Goal: Transaction & Acquisition: Obtain resource

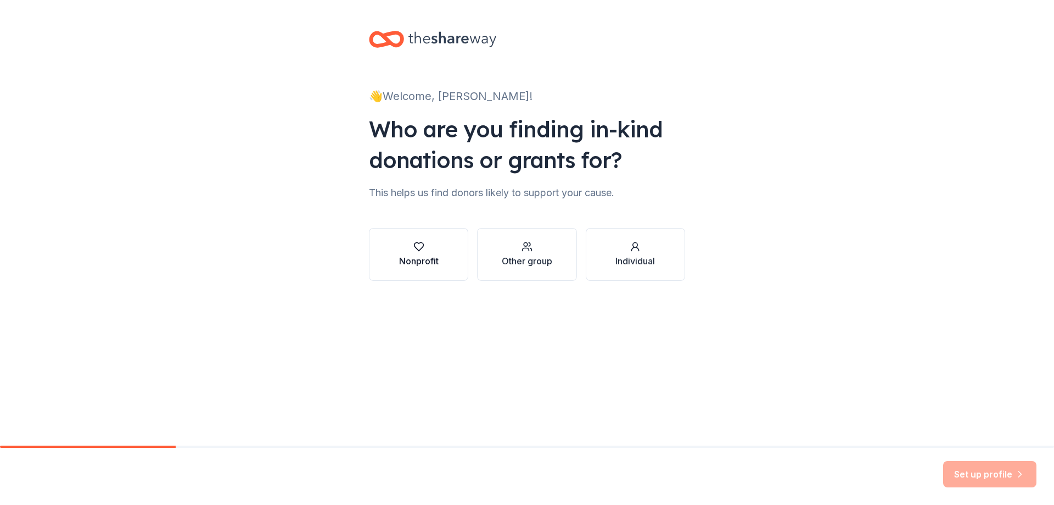
click at [423, 264] on div "Nonprofit" at bounding box center [419, 260] width 40 height 13
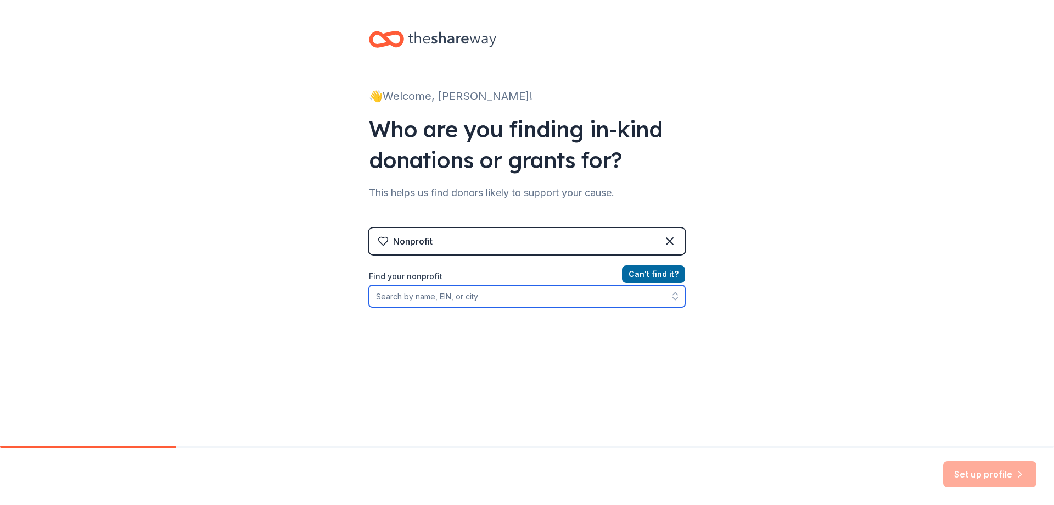
click at [548, 297] on input "Find your nonprofit" at bounding box center [527, 296] width 316 height 22
click at [462, 298] on input "Find your nonprofit" at bounding box center [527, 296] width 316 height 22
type input "ohs band boosters oxnard"
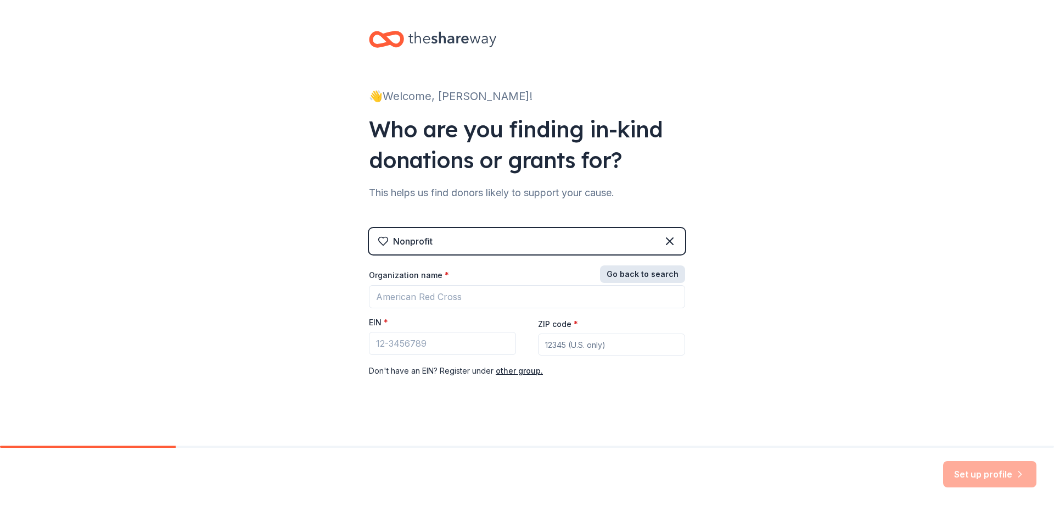
click at [658, 273] on button "Go back to search" at bounding box center [642, 274] width 85 height 18
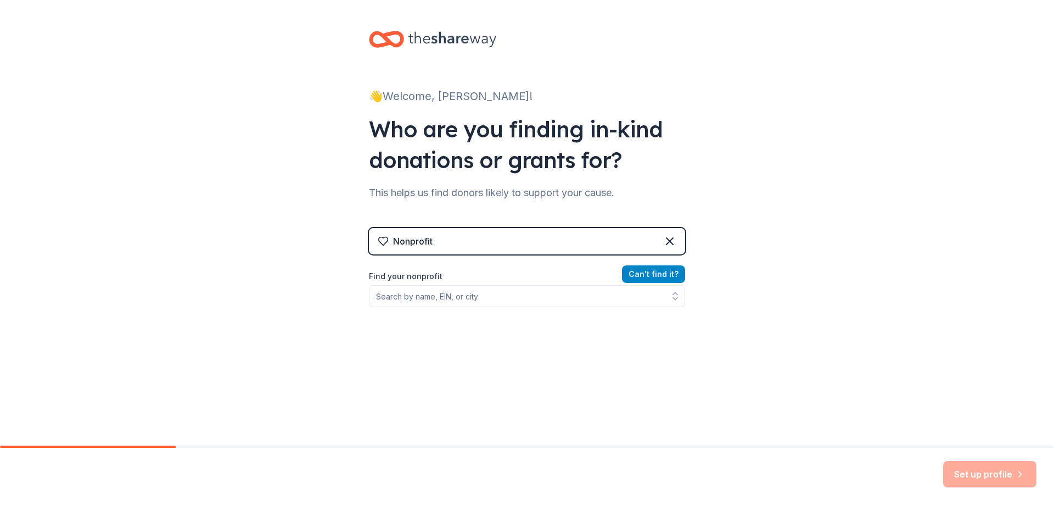
click at [666, 275] on button "Can ' t find it?" at bounding box center [653, 274] width 63 height 18
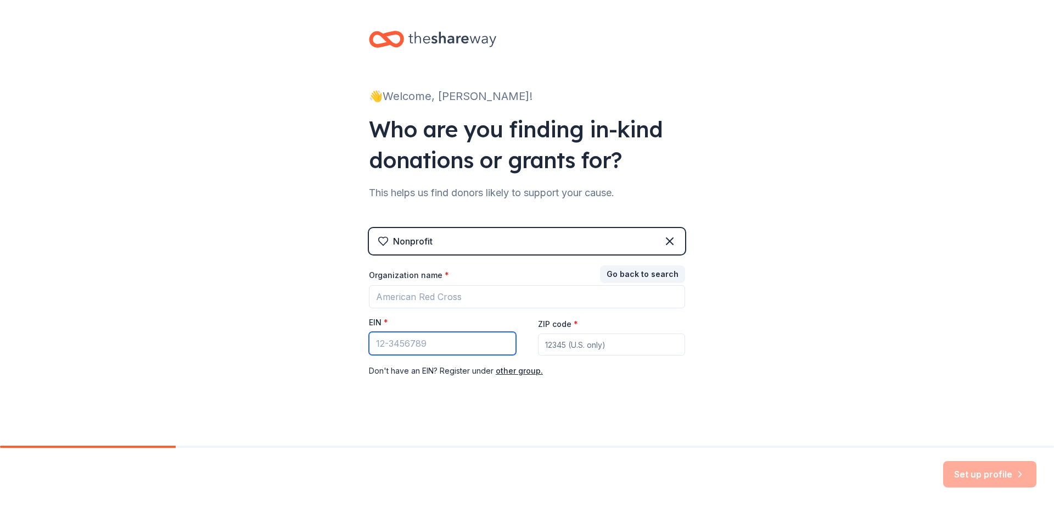
click at [427, 348] on input "EIN *" at bounding box center [442, 343] width 147 height 23
type input "77-0450937"
click at [612, 345] on input "ZIP code *" at bounding box center [611, 344] width 147 height 22
type input "9"
type input "93031"
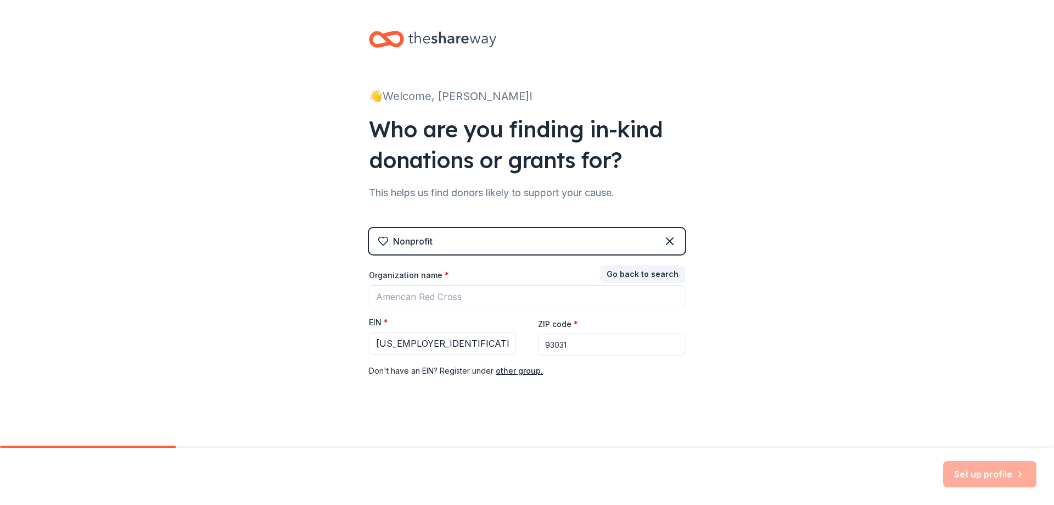
click at [600, 345] on input "93031" at bounding box center [611, 344] width 147 height 22
click at [641, 279] on button "Go back to search" at bounding box center [642, 274] width 85 height 18
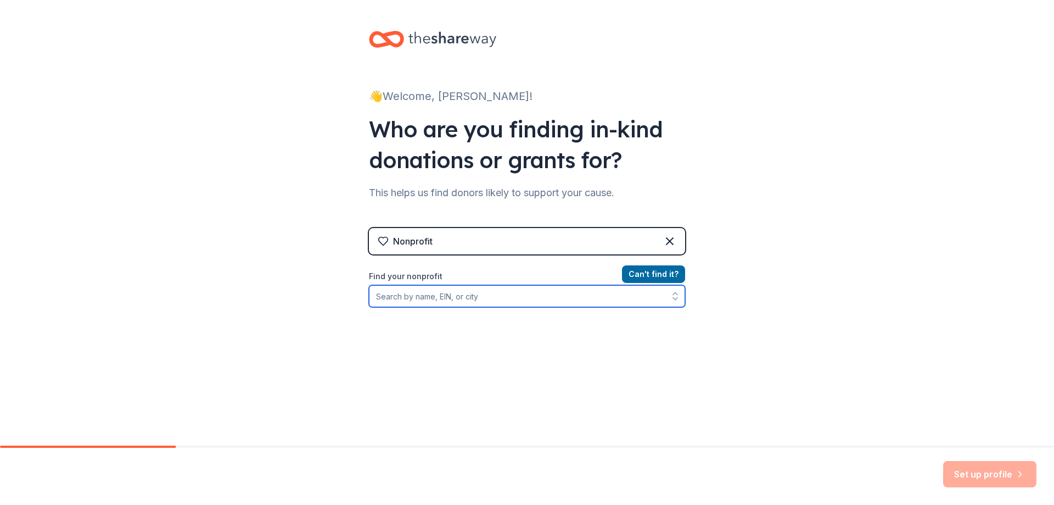
click at [514, 297] on input "Find your nonprofit" at bounding box center [527, 296] width 316 height 22
type input "77-0450937"
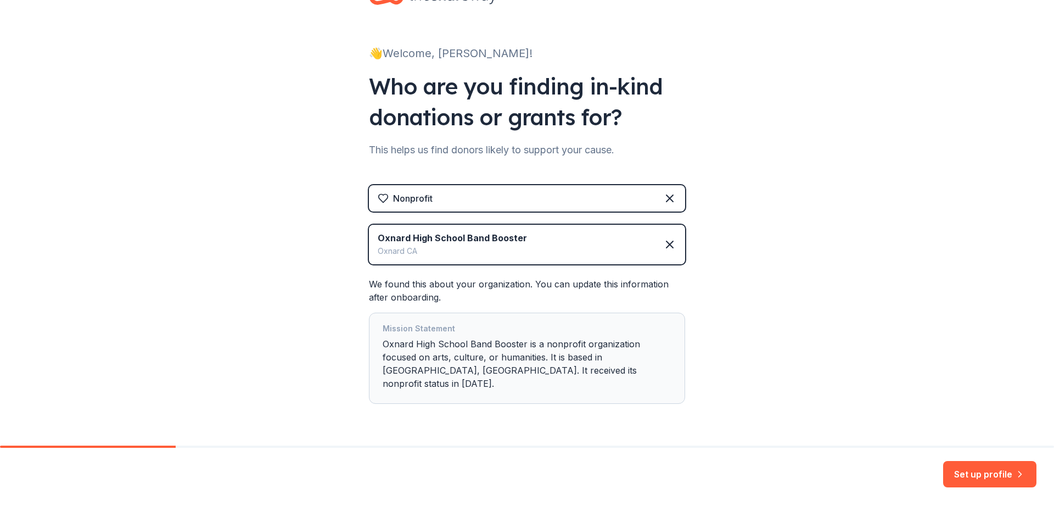
scroll to position [63, 0]
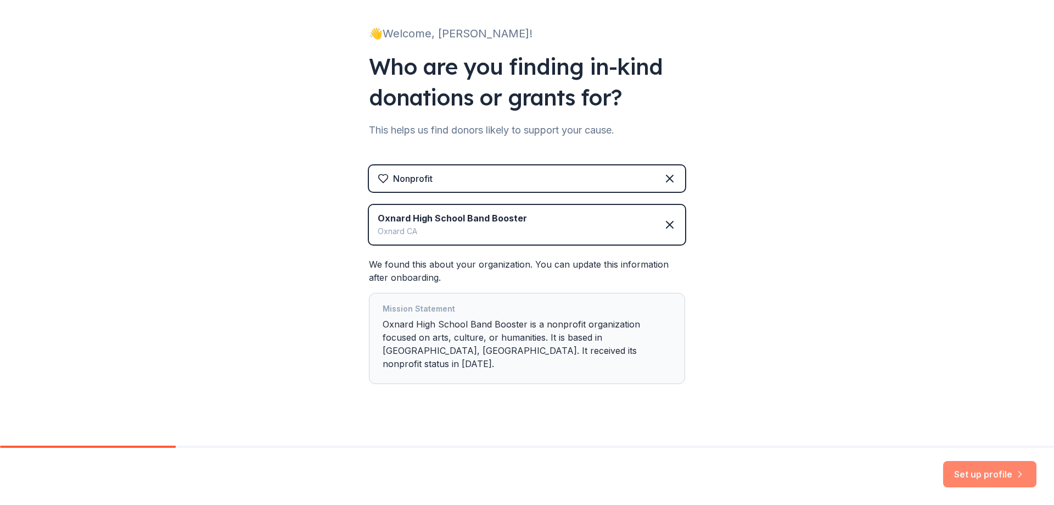
click at [1010, 471] on button "Set up profile" at bounding box center [989, 474] width 93 height 26
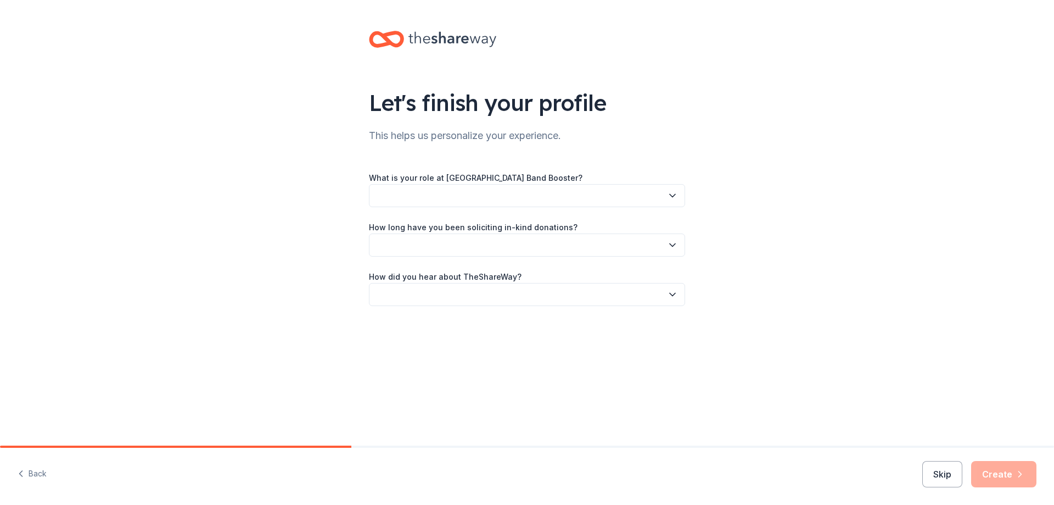
click at [673, 198] on icon "button" at bounding box center [672, 195] width 11 height 11
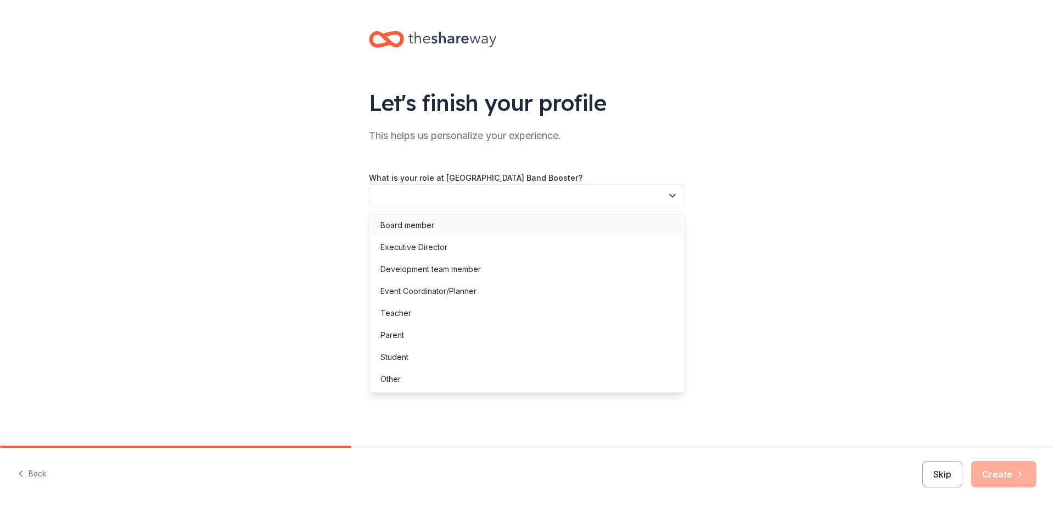
click at [559, 228] on div "Board member" at bounding box center [527, 225] width 311 height 22
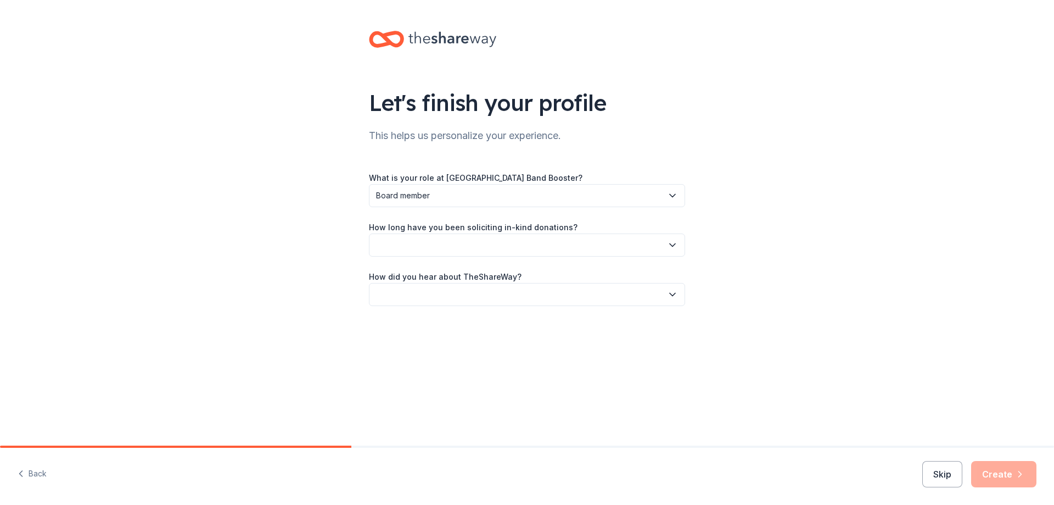
click at [670, 248] on icon "button" at bounding box center [672, 244] width 11 height 11
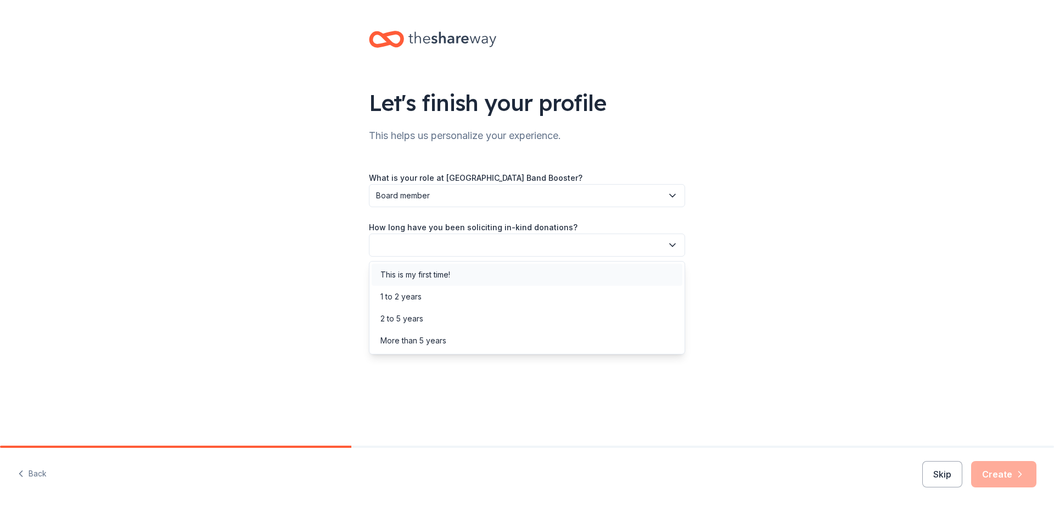
click at [559, 273] on div "This is my first time!" at bounding box center [527, 275] width 311 height 22
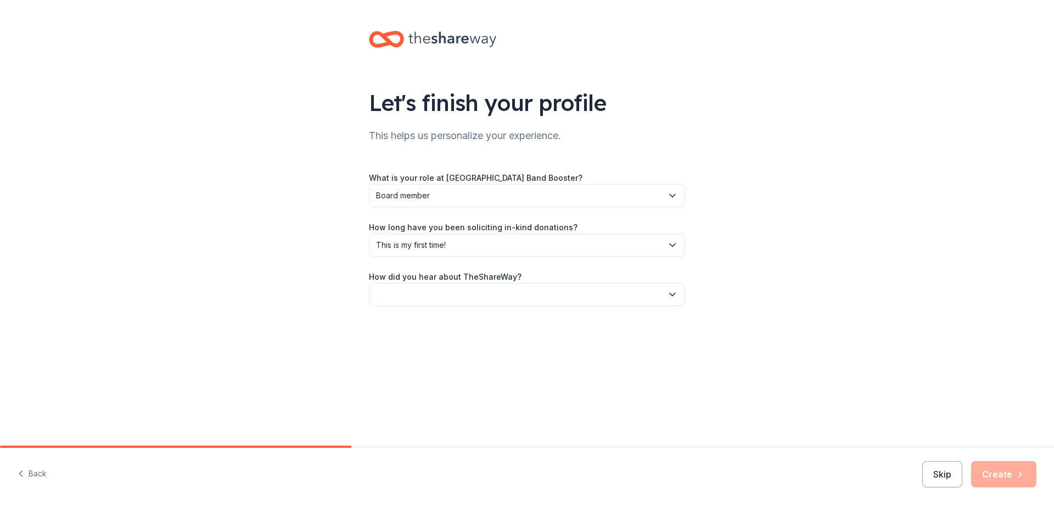
click at [674, 289] on icon "button" at bounding box center [672, 294] width 11 height 11
click at [616, 341] on div "Online search" at bounding box center [527, 346] width 311 height 22
click at [1006, 469] on button "Create" at bounding box center [1003, 474] width 65 height 26
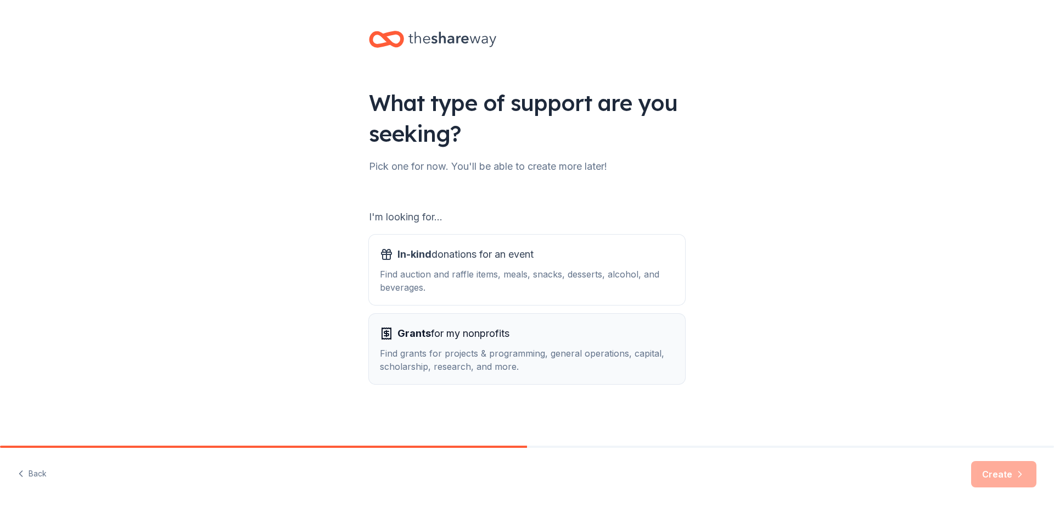
click at [502, 337] on span "Grants for my nonprofits" at bounding box center [453, 333] width 112 height 18
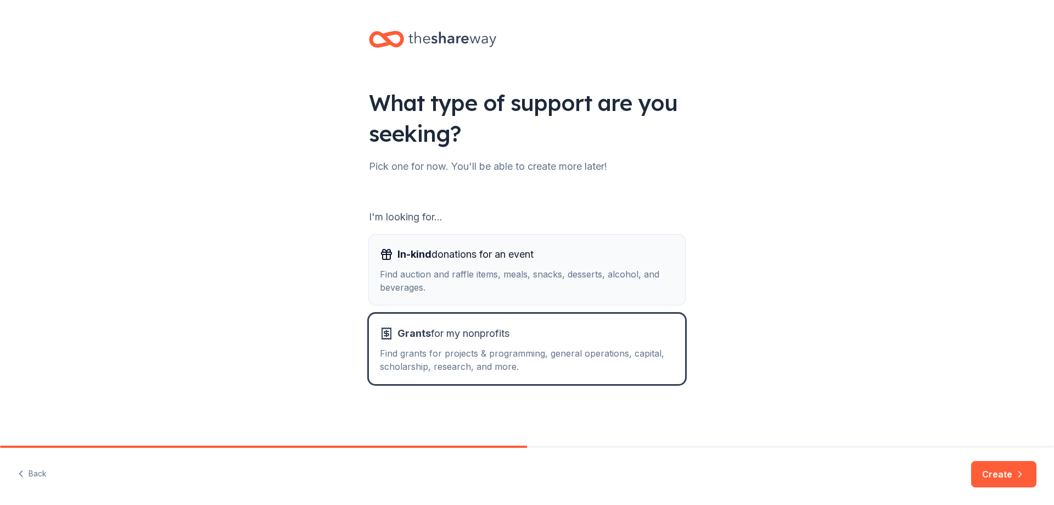
click at [510, 270] on div "Find auction and raffle items, meals, snacks, desserts, alcohol, and beverages." at bounding box center [527, 280] width 294 height 26
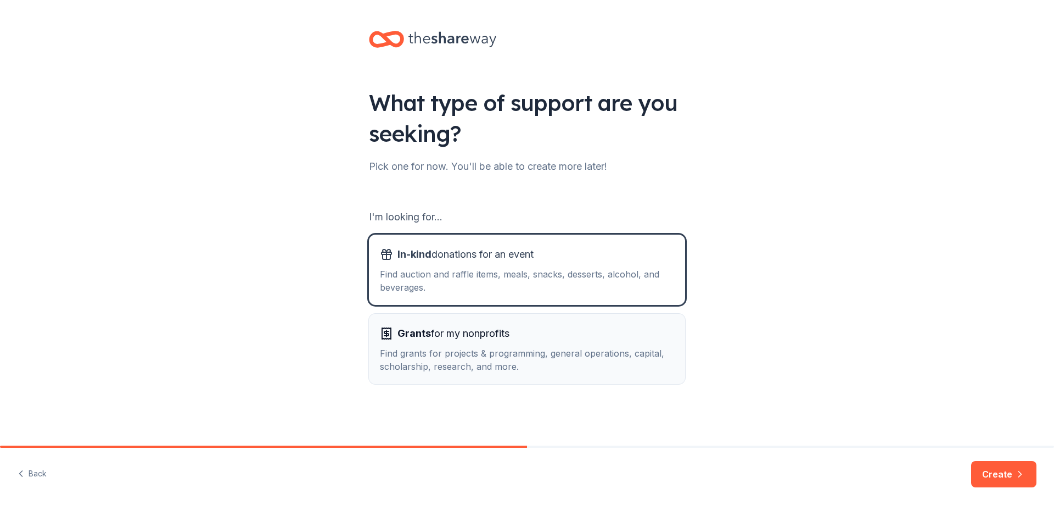
click at [542, 346] on div "Find grants for projects & programming, general operations, capital, scholarshi…" at bounding box center [527, 359] width 294 height 26
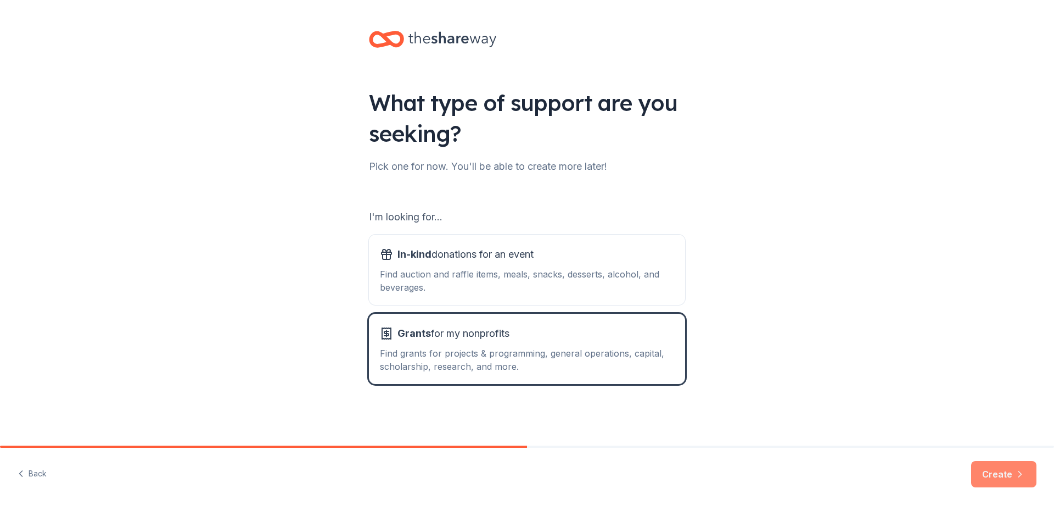
click at [1012, 470] on button "Create" at bounding box center [1003, 474] width 65 height 26
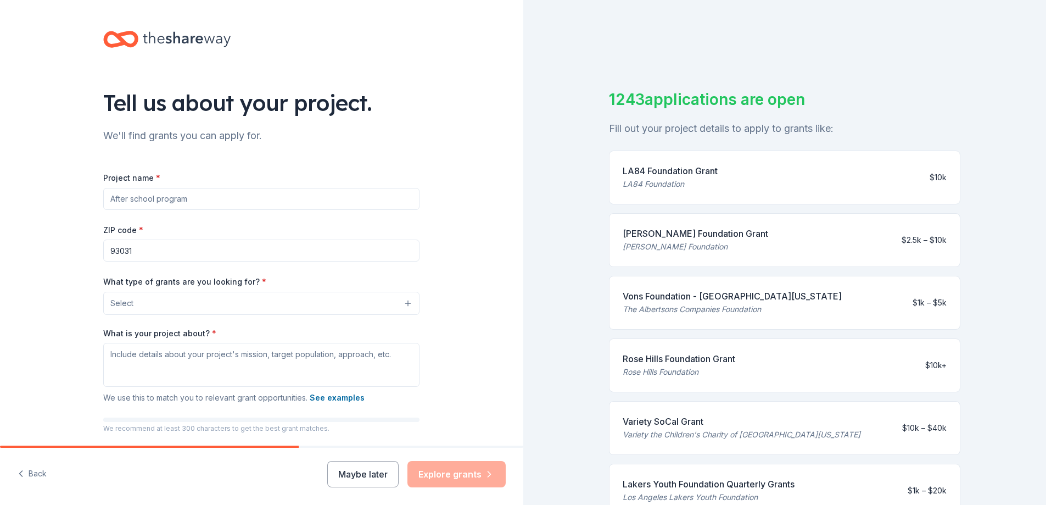
click at [160, 195] on input "Project name *" at bounding box center [261, 199] width 316 height 22
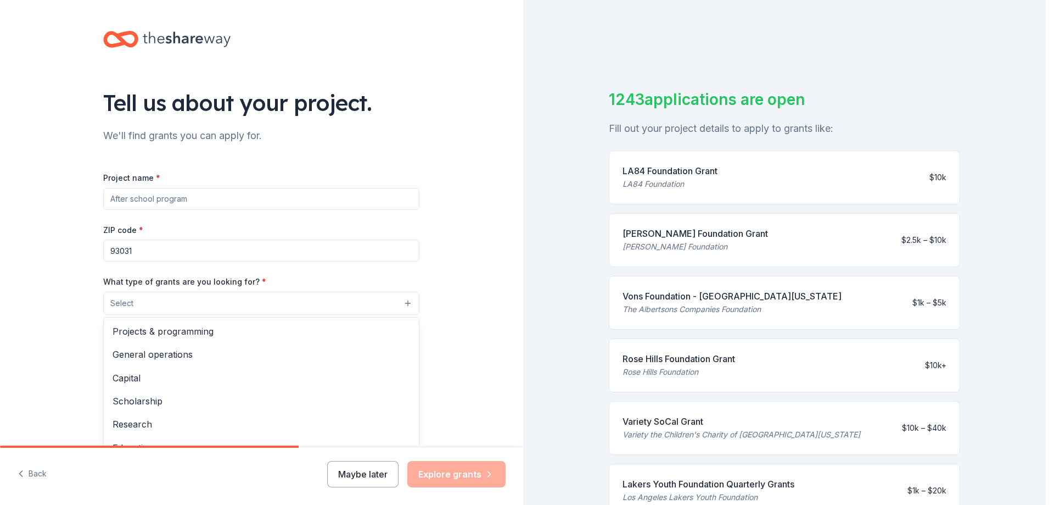
click at [405, 301] on button "Select" at bounding box center [261, 303] width 316 height 23
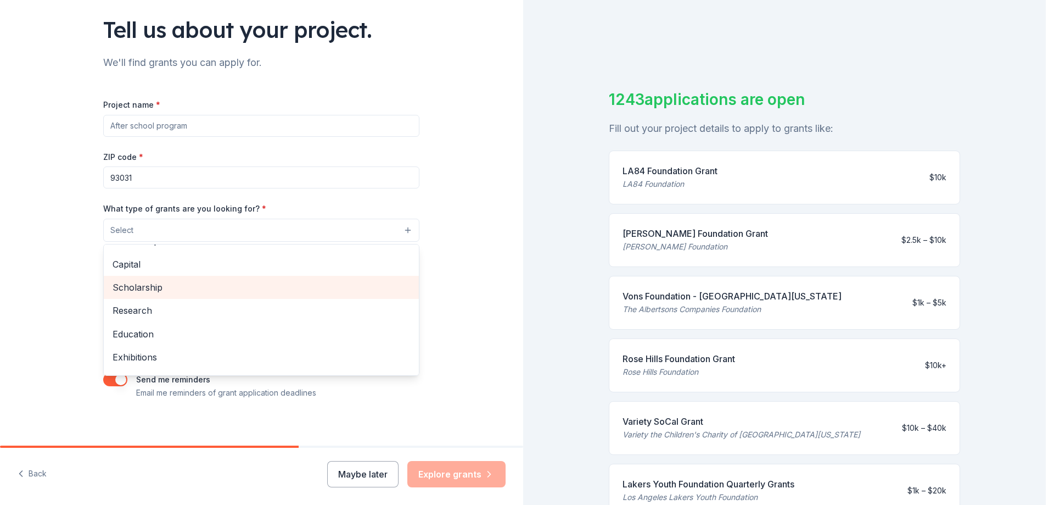
scroll to position [20, 0]
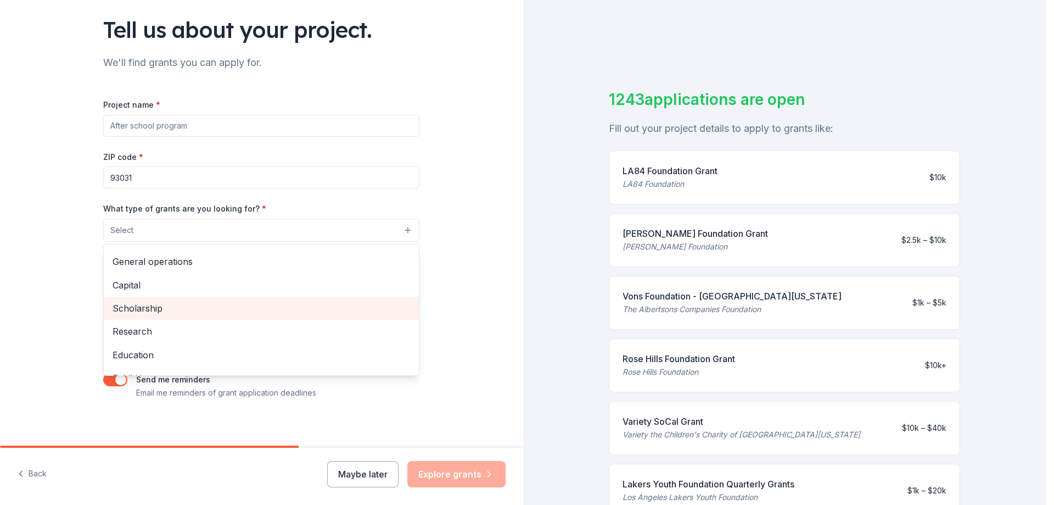
click at [218, 307] on span "Scholarship" at bounding box center [262, 308] width 298 height 14
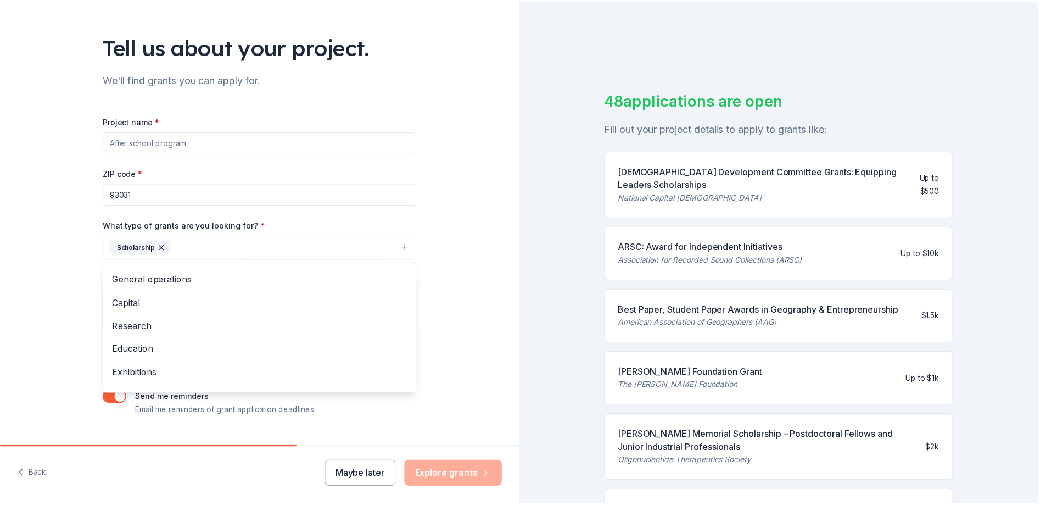
scroll to position [0, 0]
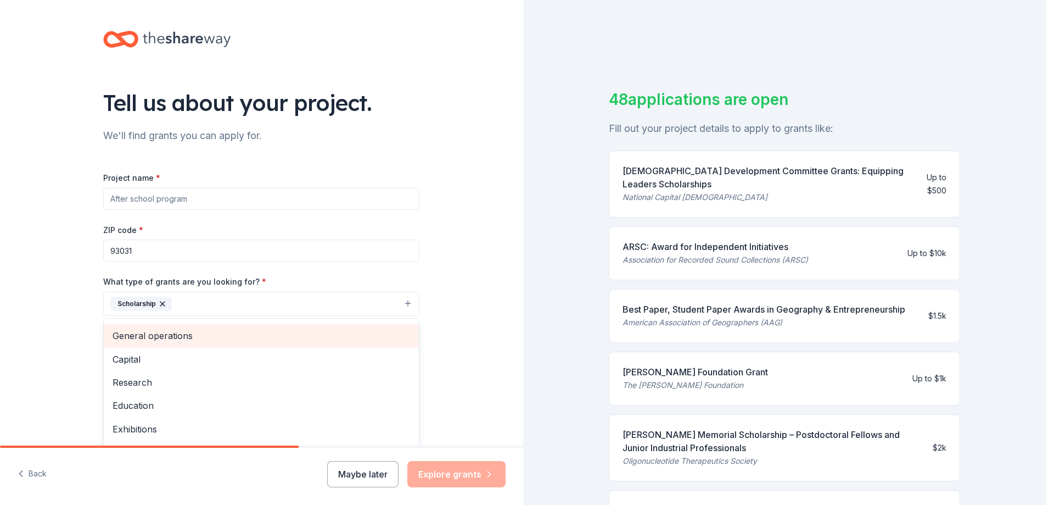
click at [132, 341] on span "General operations" at bounding box center [262, 335] width 298 height 14
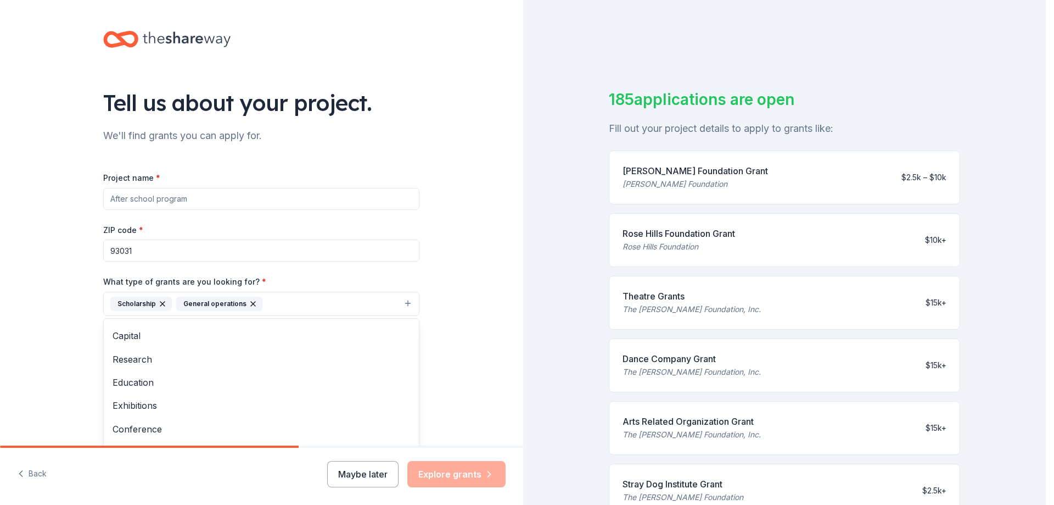
click at [1043, 489] on div "Tell us about your project. We'll find grants you can apply for. Project name *…" at bounding box center [523, 252] width 1046 height 505
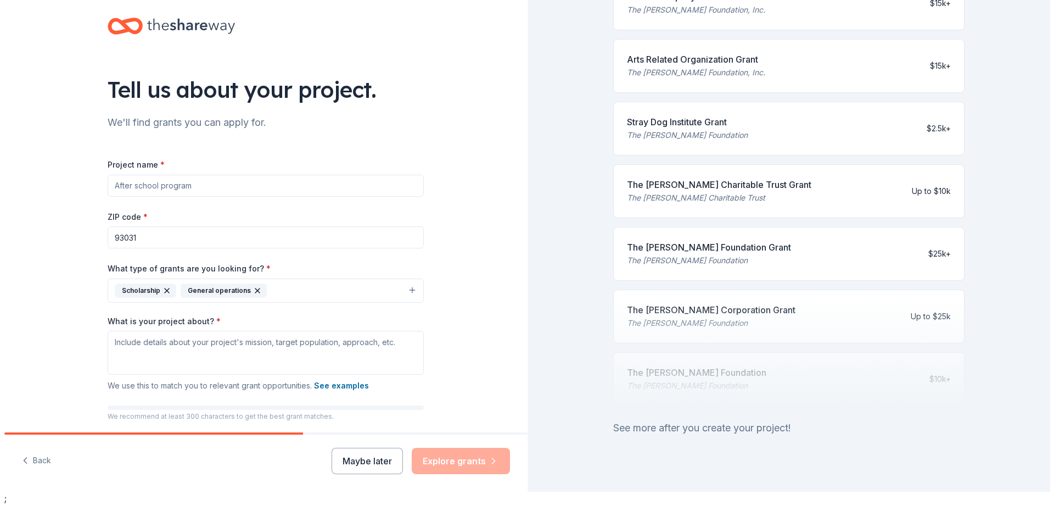
scroll to position [372, 0]
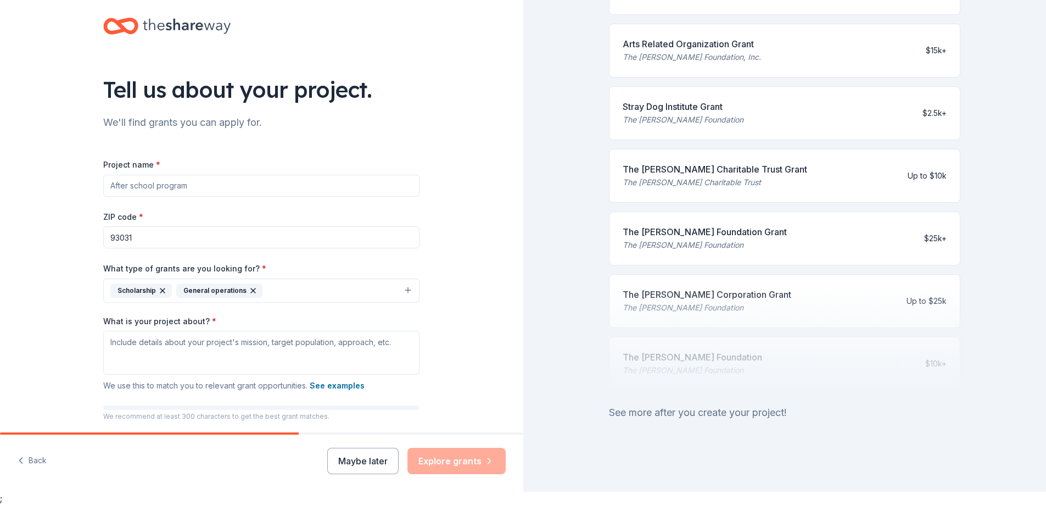
click at [227, 182] on input "Project name *" at bounding box center [261, 186] width 316 height 22
type input "K"
type input "OHS Keeping the Music Alive!"
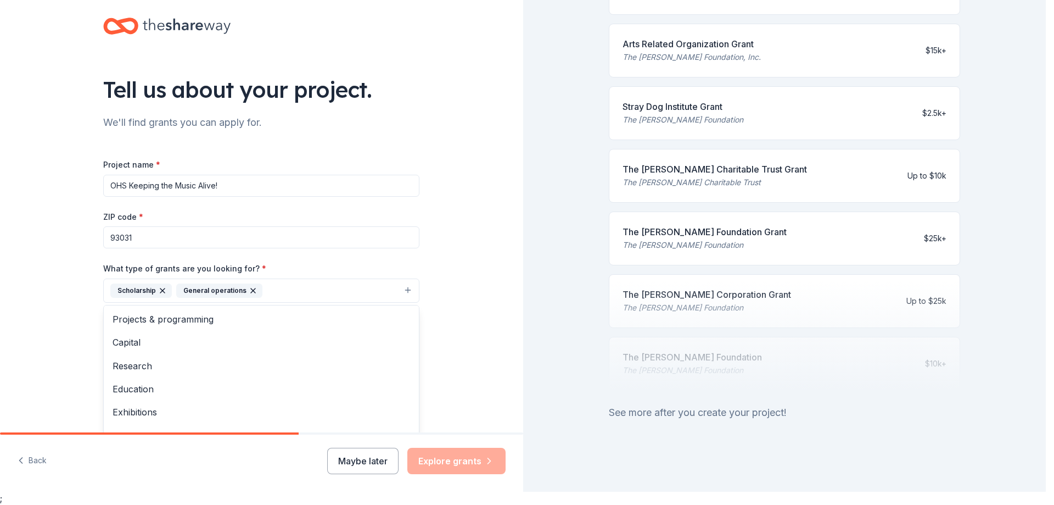
click at [402, 290] on button "Scholarship General operations" at bounding box center [261, 290] width 316 height 24
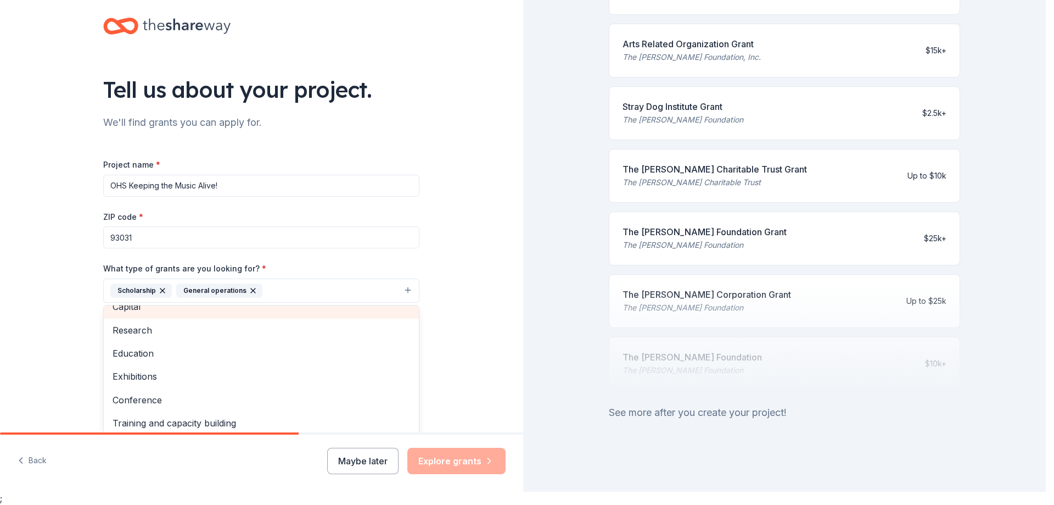
scroll to position [37, 0]
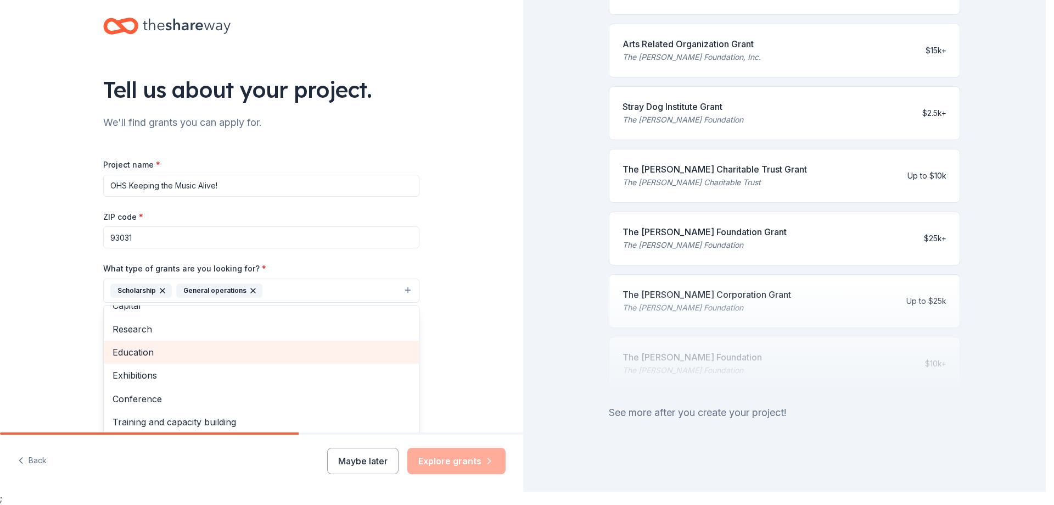
click at [226, 349] on span "Education" at bounding box center [262, 352] width 298 height 14
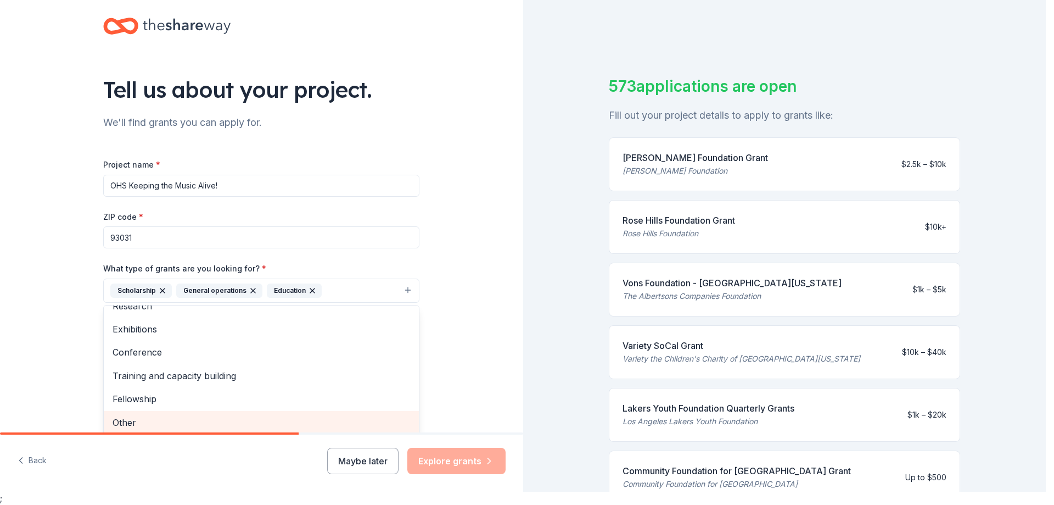
scroll to position [2, 0]
click at [197, 421] on span "Other" at bounding box center [262, 420] width 298 height 14
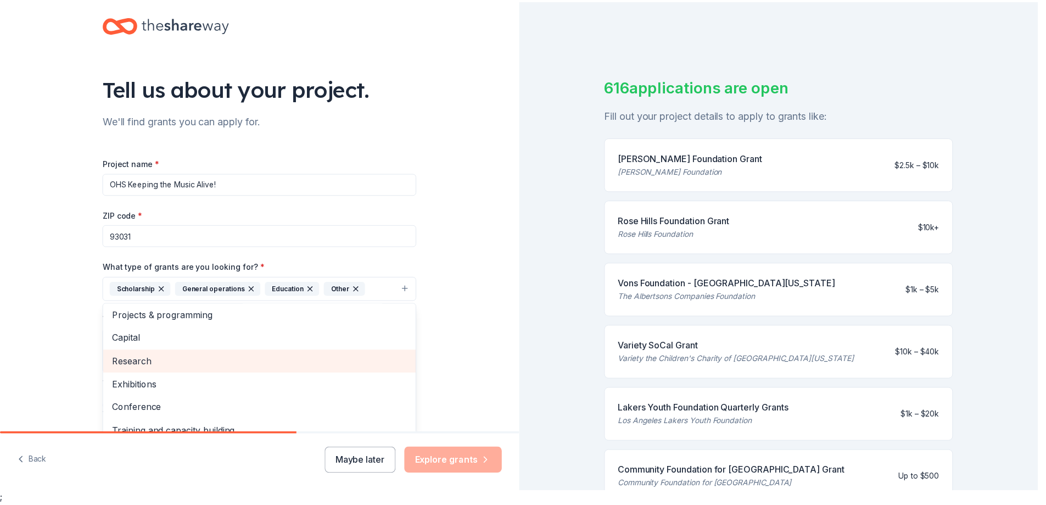
scroll to position [0, 0]
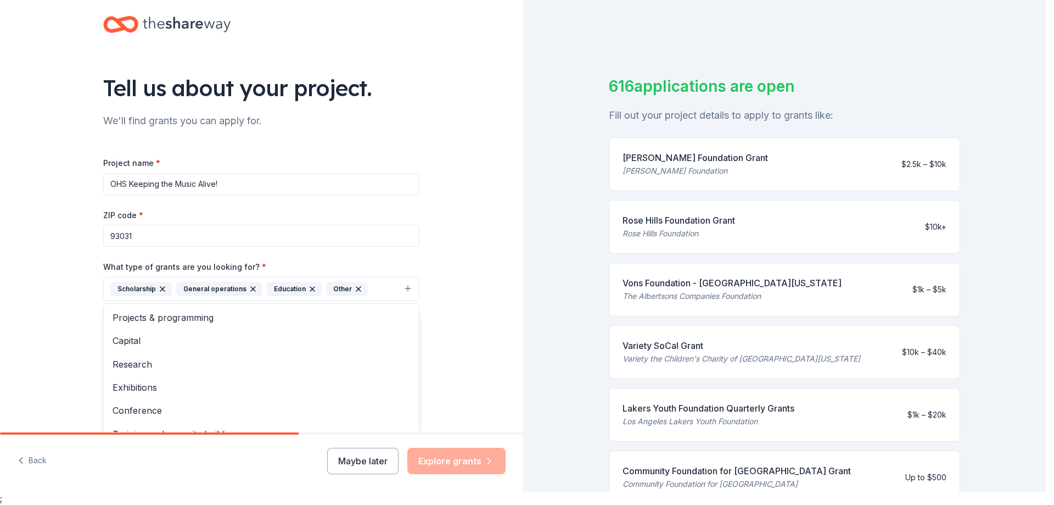
click at [462, 346] on div "Tell us about your project. We'll find grants you can apply for. Project name *…" at bounding box center [261, 248] width 523 height 526
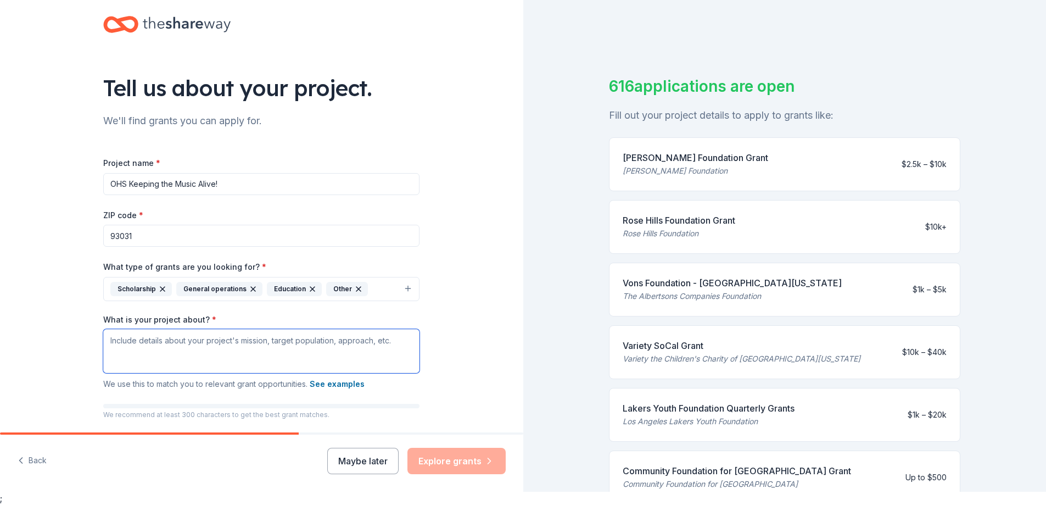
click at [210, 343] on textarea "What is your project about? *" at bounding box center [261, 351] width 316 height 44
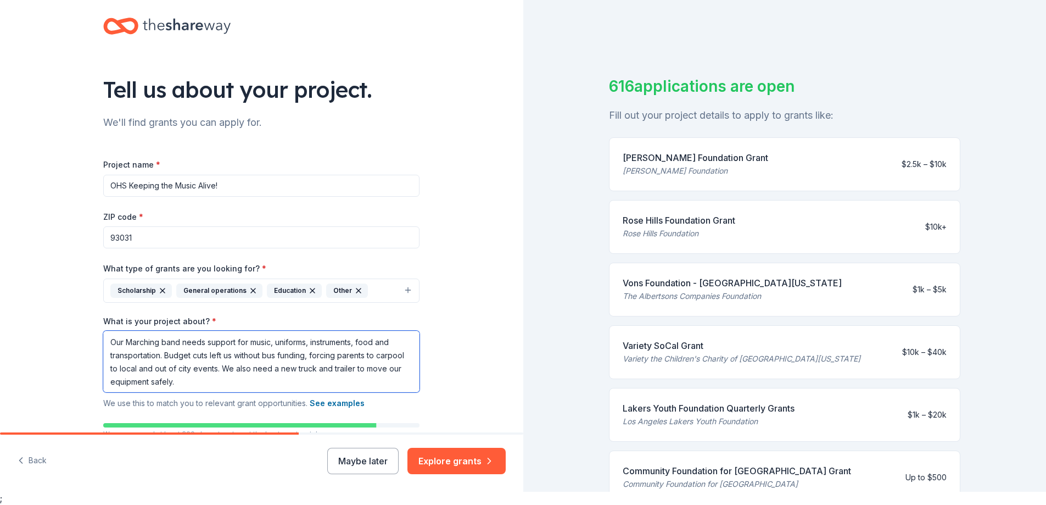
drag, startPoint x: 175, startPoint y: 339, endPoint x: 106, endPoint y: 345, distance: 69.5
click at [106, 345] on textarea "Our Marching band needs support for music, uniforms, instruments, food and tran…" at bounding box center [261, 361] width 316 height 61
click at [344, 367] on textarea "Oxnard High School Marching Band and Auxiliary needs support for music, uniform…" at bounding box center [261, 361] width 316 height 61
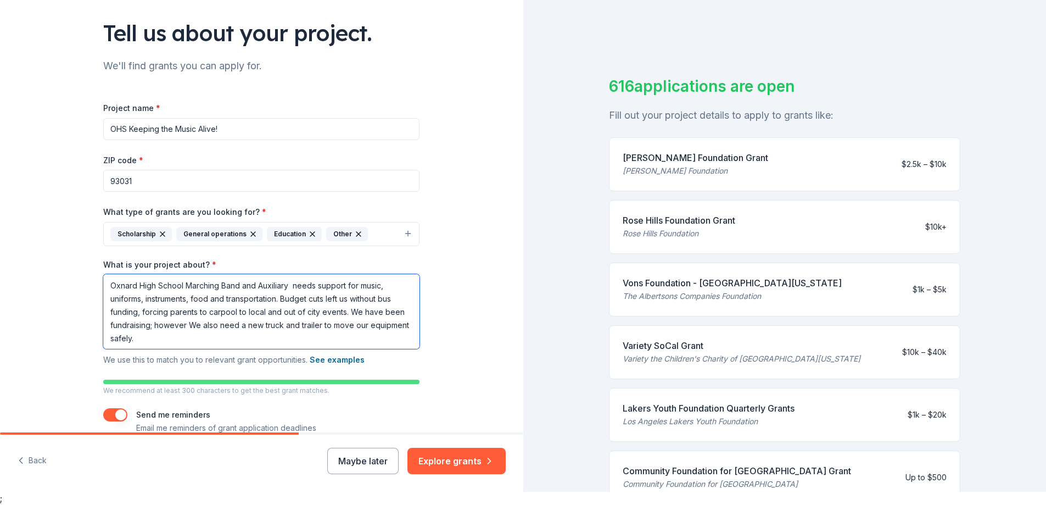
scroll to position [73, 0]
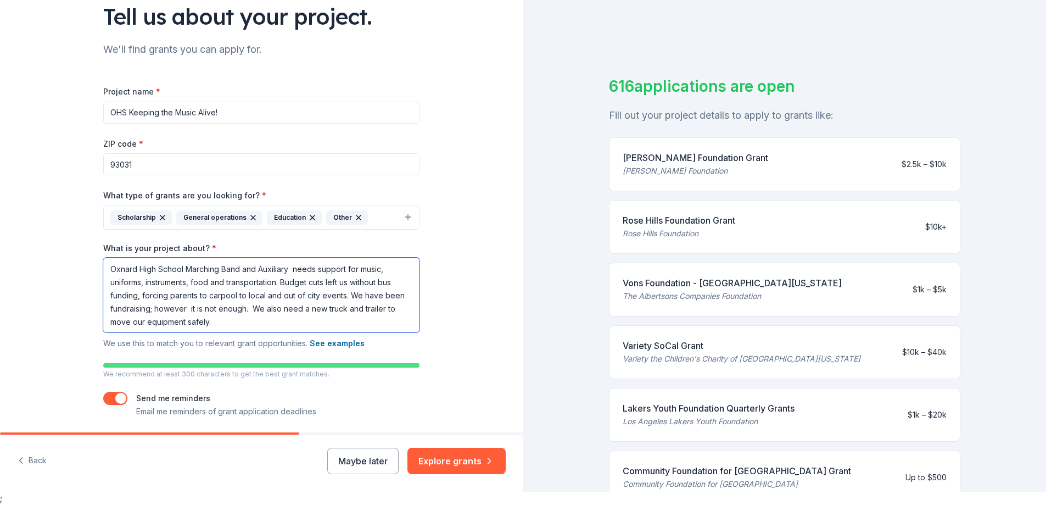
click at [186, 307] on textarea "Oxnard High School Marching Band and Auxiliary needs support for music, uniform…" at bounding box center [261, 294] width 316 height 75
drag, startPoint x: 150, startPoint y: 270, endPoint x: 21, endPoint y: 267, distance: 129.6
click at [21, 267] on div "Tell us about your project. We'll find grants you can apply for. Project name *…" at bounding box center [261, 192] width 523 height 557
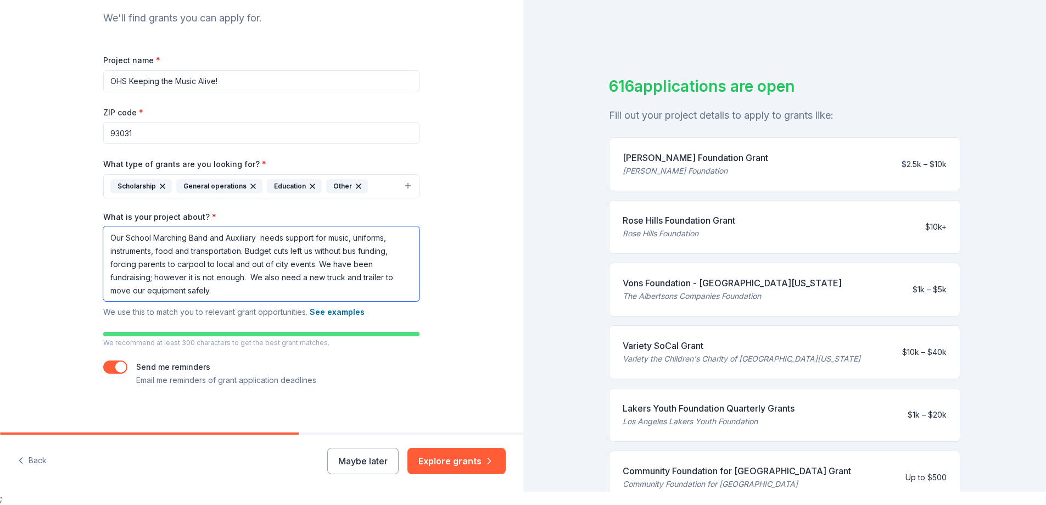
scroll to position [111, 0]
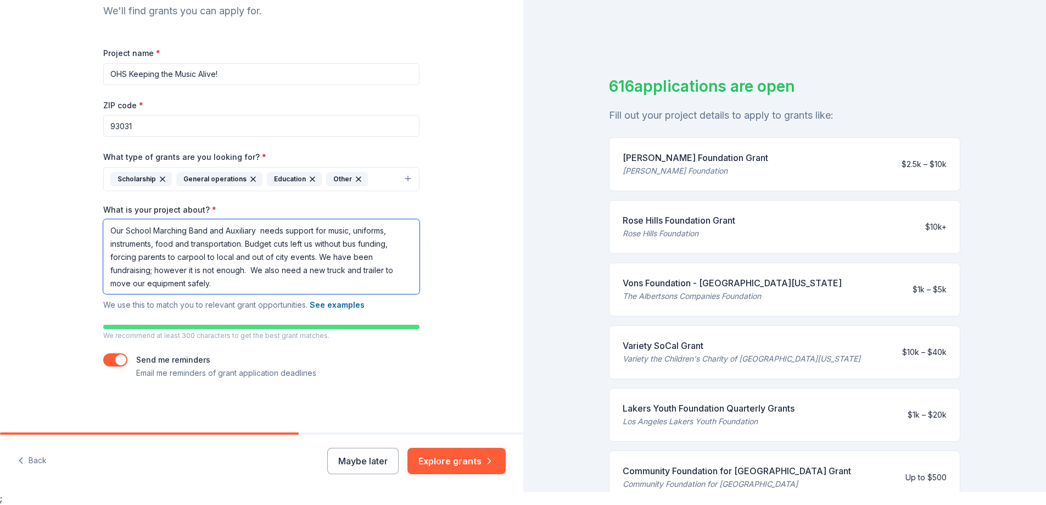
click at [253, 228] on textarea "Our School Marching Band and Auxiliary needs support for music, uniforms, instr…" at bounding box center [261, 256] width 316 height 75
type textarea "Our School Marching Band and Auxiliary needs support for music, uniforms, instr…"
click at [466, 458] on button "Explore grants" at bounding box center [456, 460] width 98 height 26
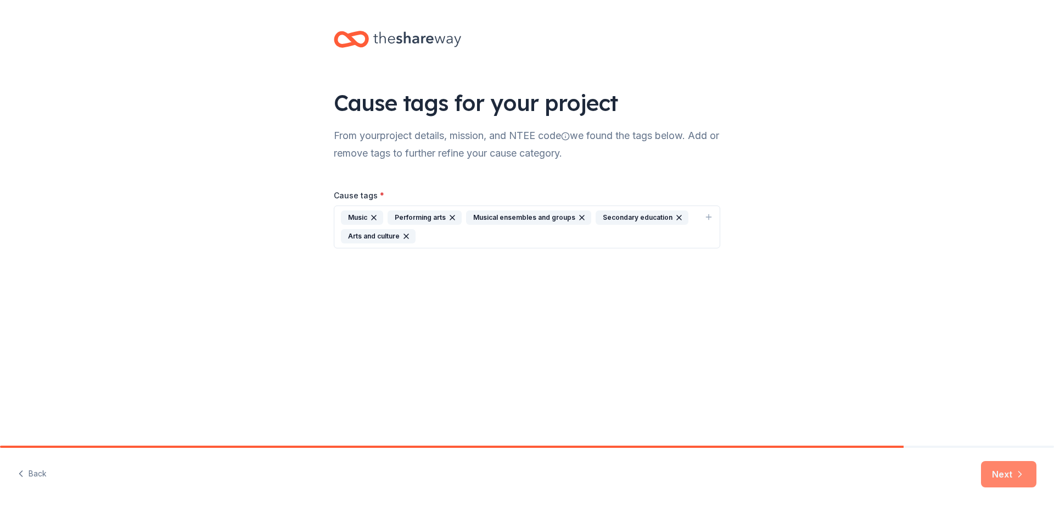
click at [1010, 467] on button "Next" at bounding box center [1008, 474] width 55 height 26
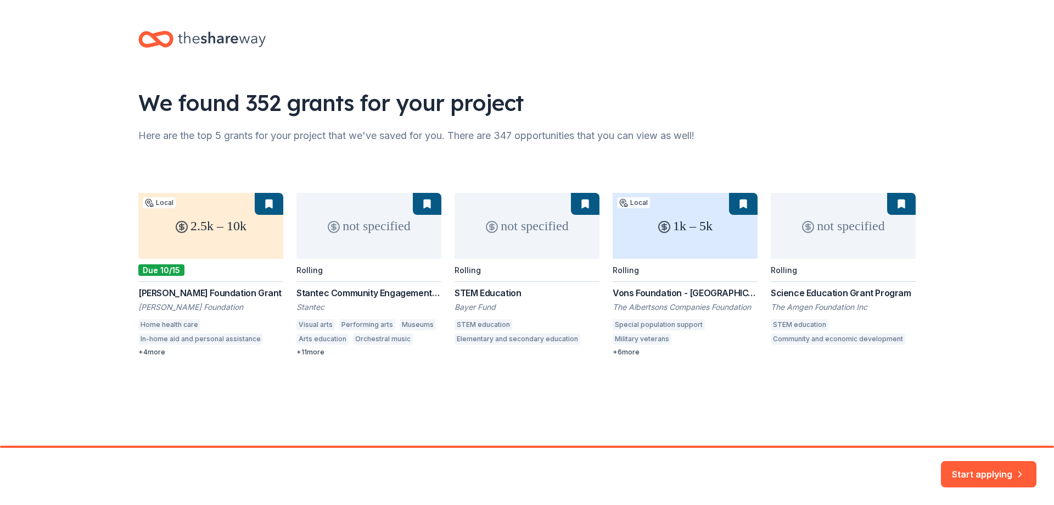
click at [181, 210] on div "2.5k – 10k Local Due 10/15 Julius Sumner Miller Foundation Grant Julius Sumner …" at bounding box center [526, 275] width 777 height 164
click at [990, 469] on button "Start applying" at bounding box center [989, 467] width 96 height 26
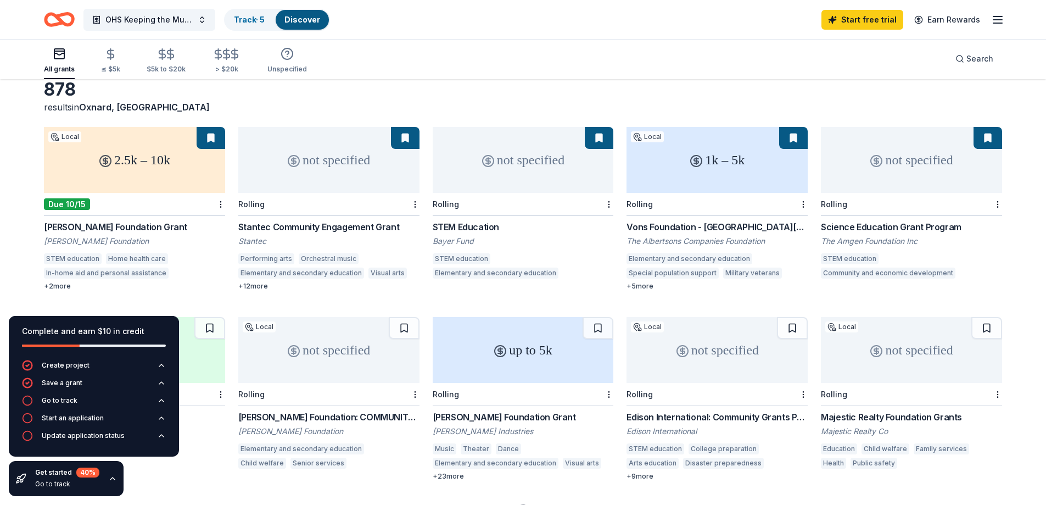
scroll to position [73, 0]
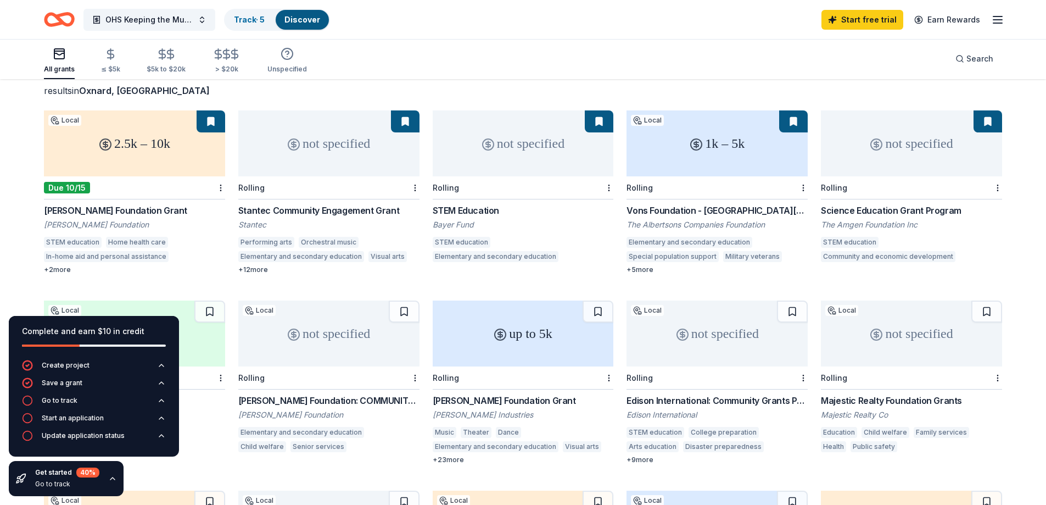
click at [164, 158] on div "2.5k – 10k" at bounding box center [134, 143] width 181 height 66
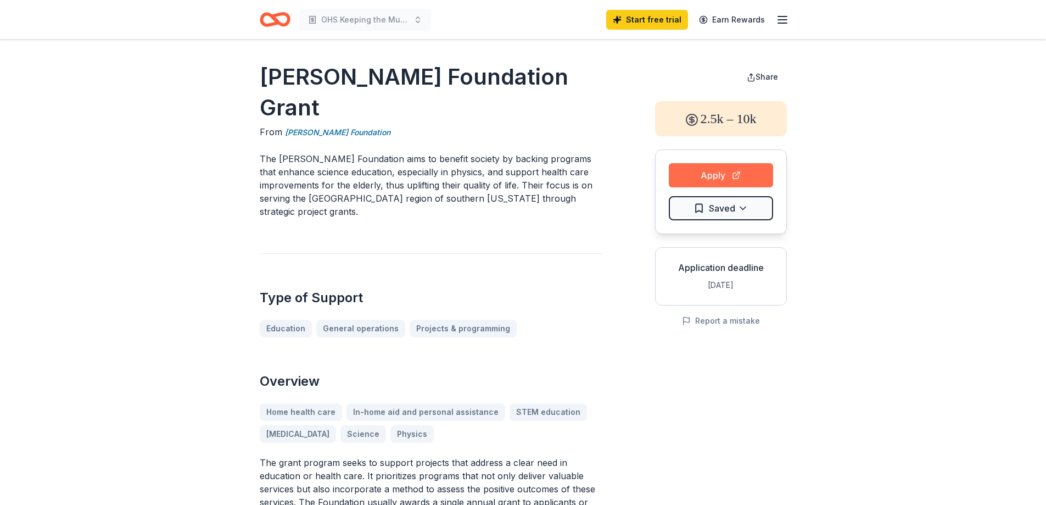
click at [733, 178] on button "Apply" at bounding box center [721, 175] width 104 height 24
